Goal: Information Seeking & Learning: Find specific fact

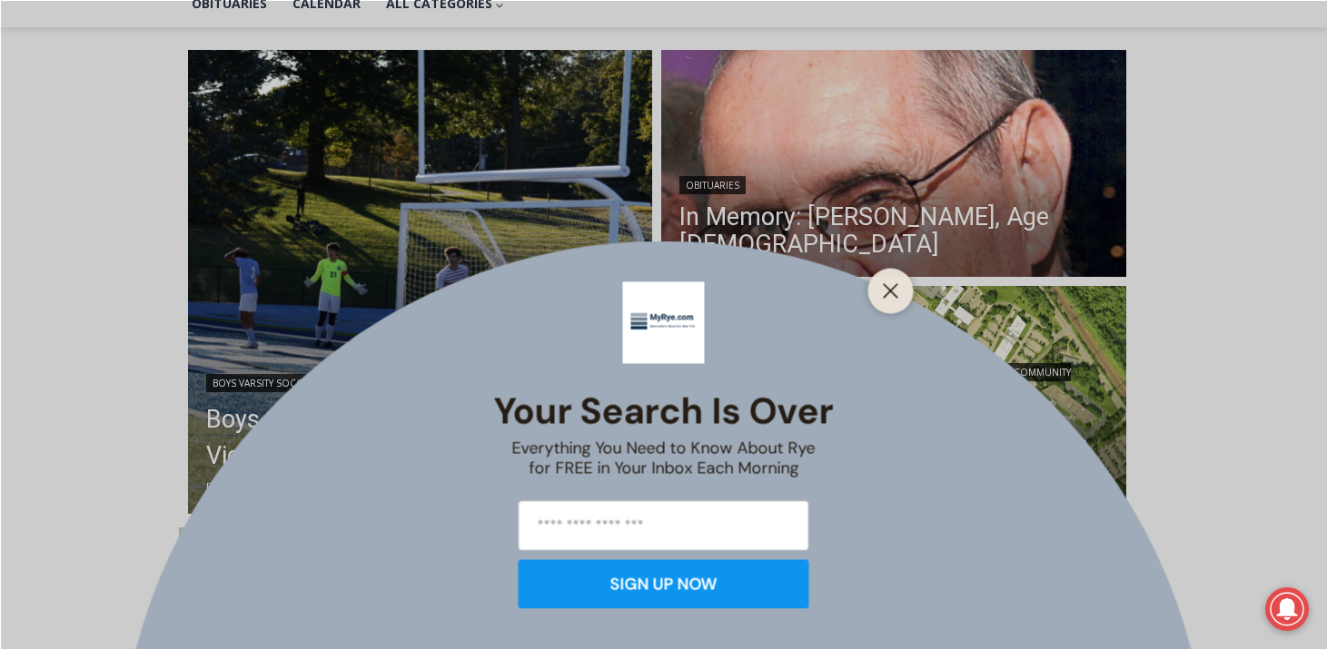
scroll to position [447, 0]
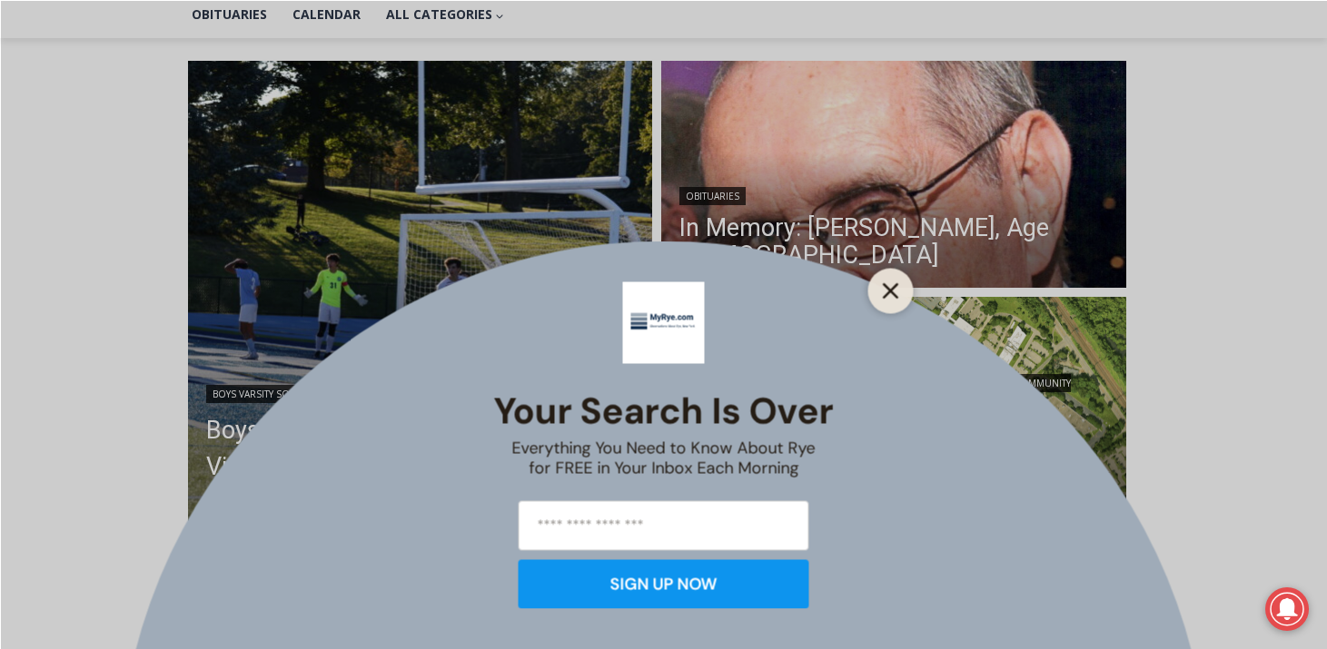
click at [888, 288] on line "Close" at bounding box center [890, 290] width 13 height 13
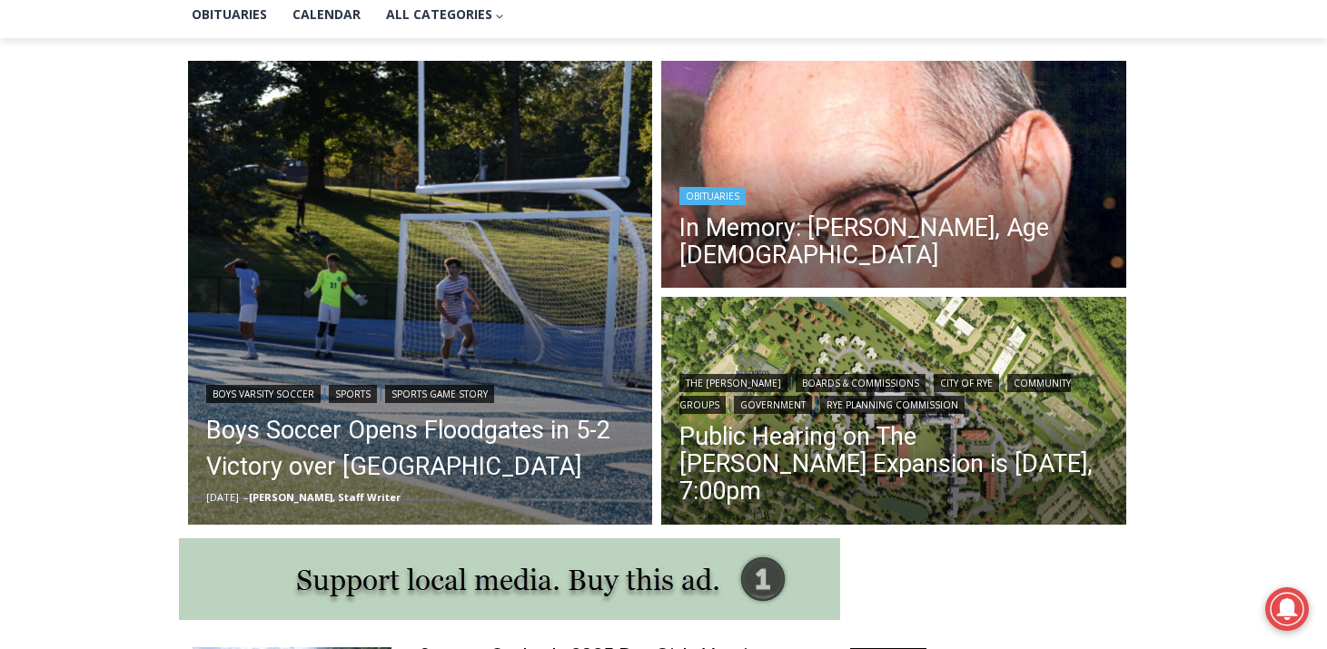
click at [933, 205] on div "Obituaries" at bounding box center [893, 194] width 429 height 22
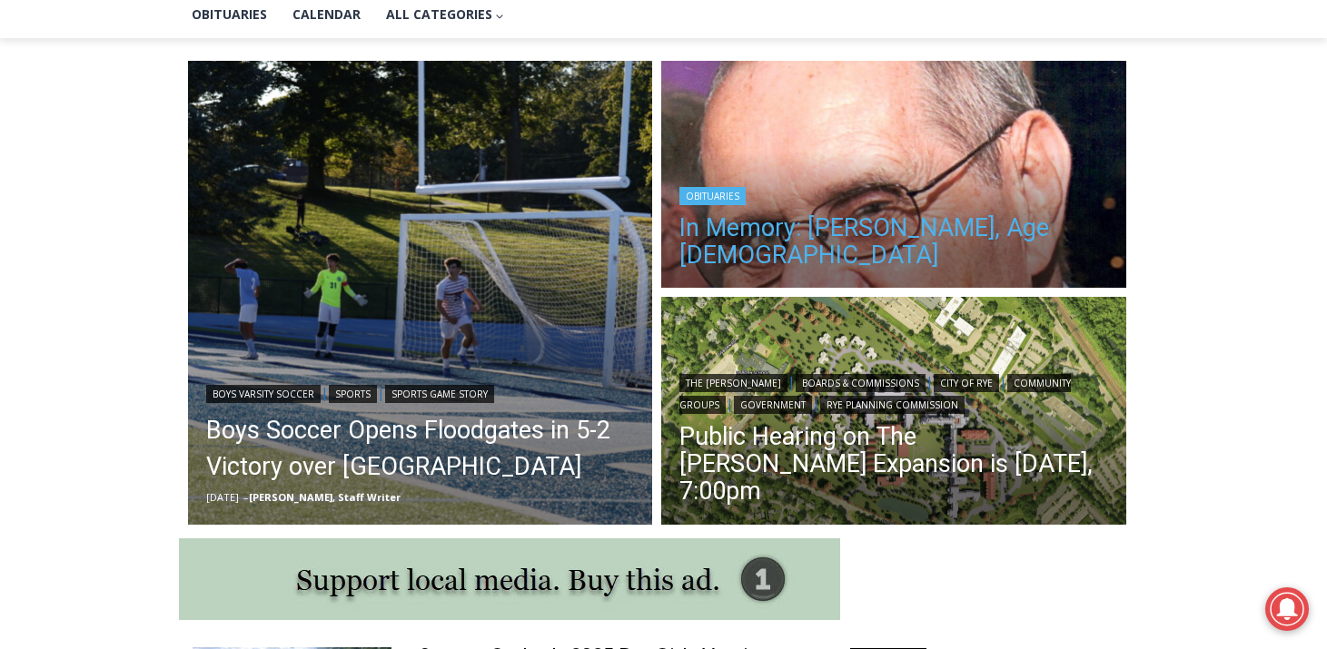
click at [922, 255] on link "In Memory: [PERSON_NAME], Age [DEMOGRAPHIC_DATA]" at bounding box center [893, 241] width 429 height 54
